Goal: Check status: Check status

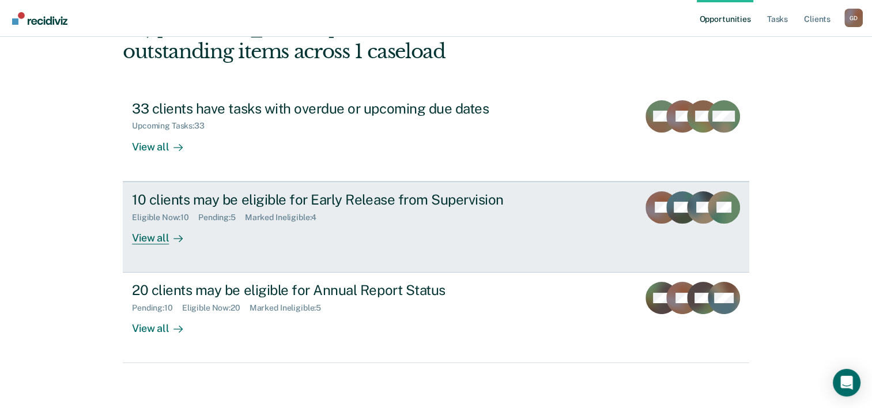
scroll to position [81, 0]
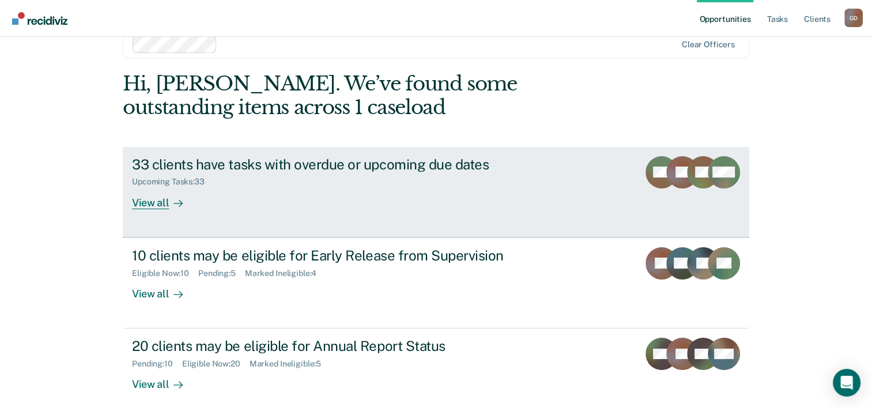
scroll to position [35, 0]
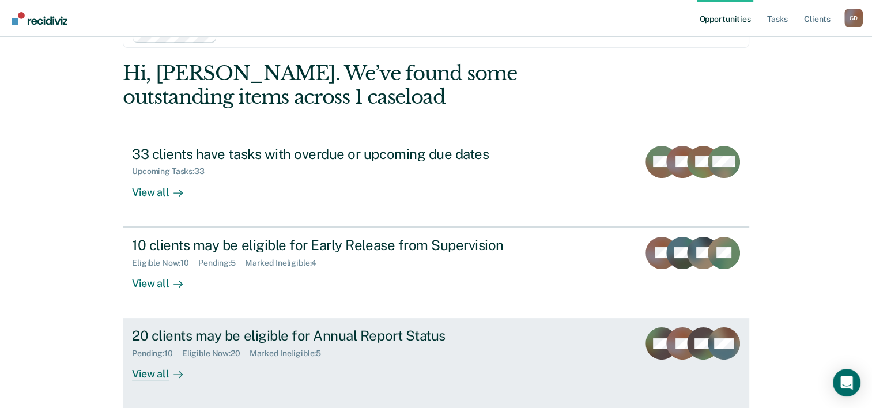
click at [143, 374] on div "View all" at bounding box center [164, 369] width 65 height 22
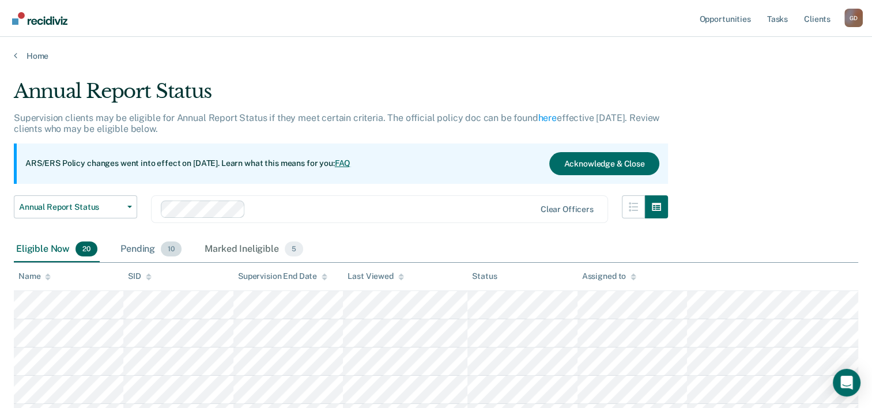
click at [138, 248] on div "Pending 10" at bounding box center [151, 249] width 66 height 25
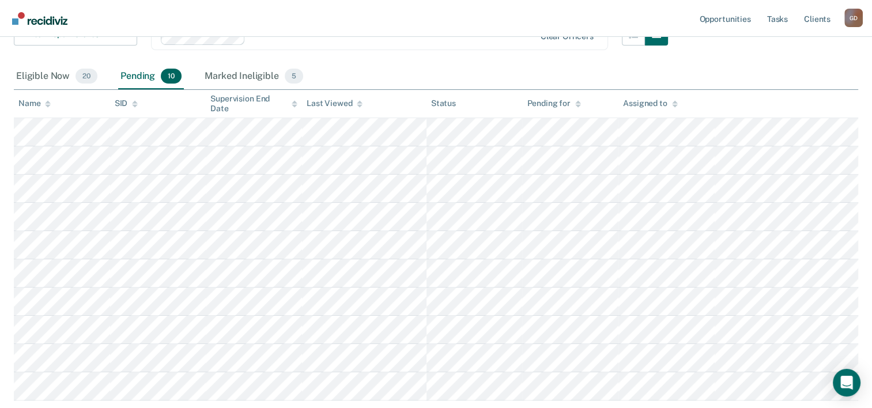
scroll to position [230, 0]
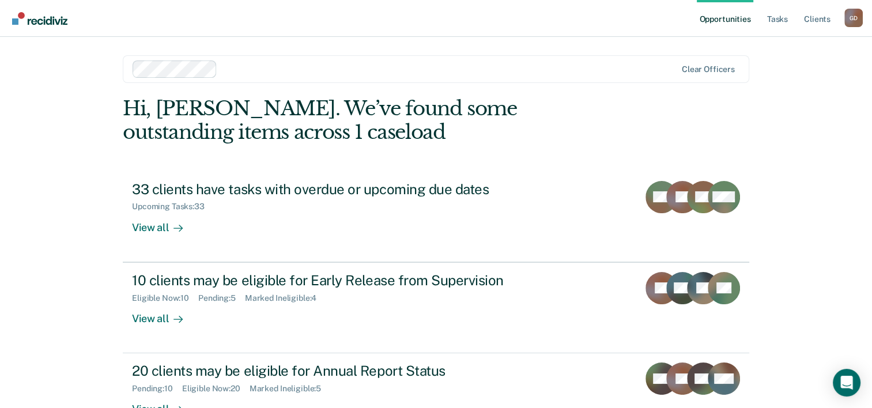
scroll to position [35, 0]
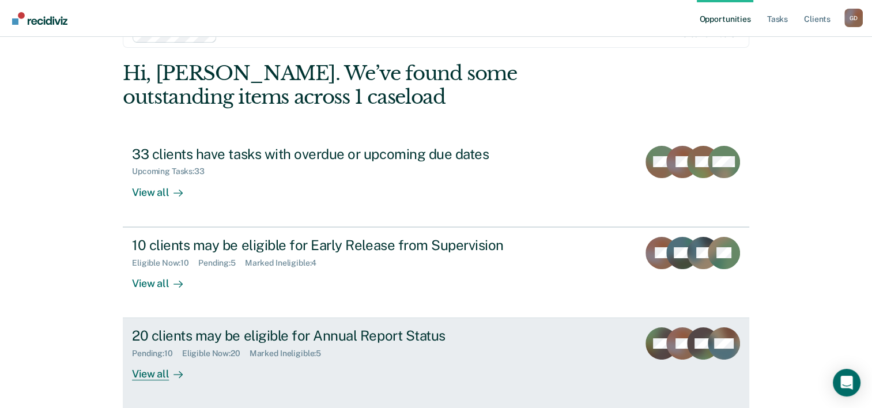
click at [159, 373] on div "View all" at bounding box center [164, 369] width 65 height 22
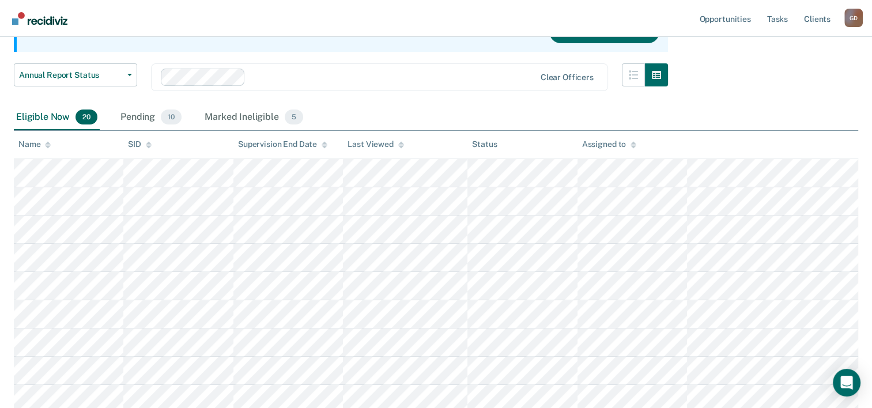
scroll to position [126, 0]
